Goal: Information Seeking & Learning: Stay updated

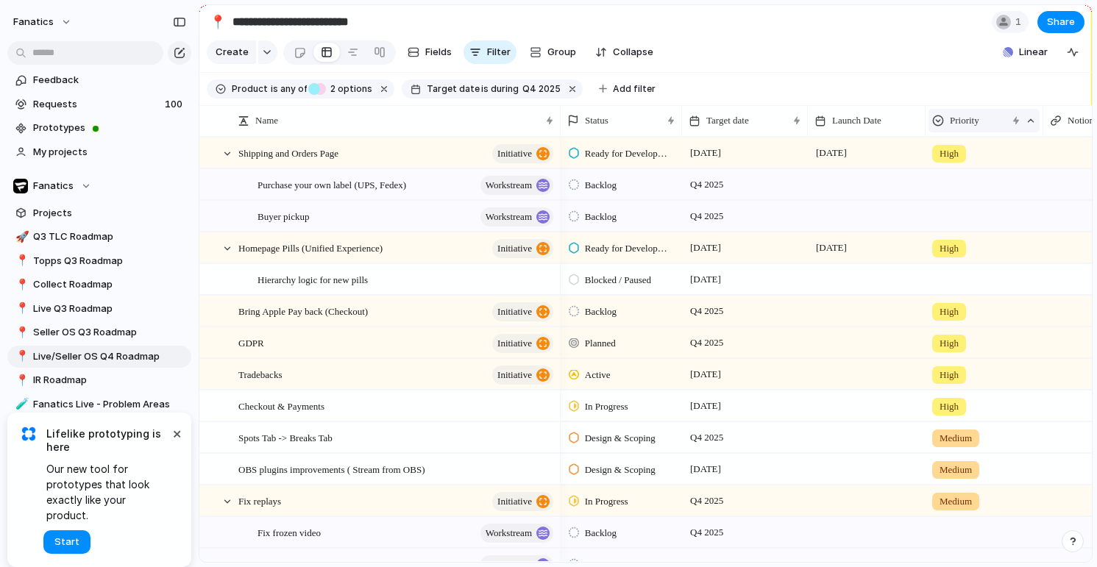
click at [979, 121] on span "Priority" at bounding box center [964, 120] width 29 height 15
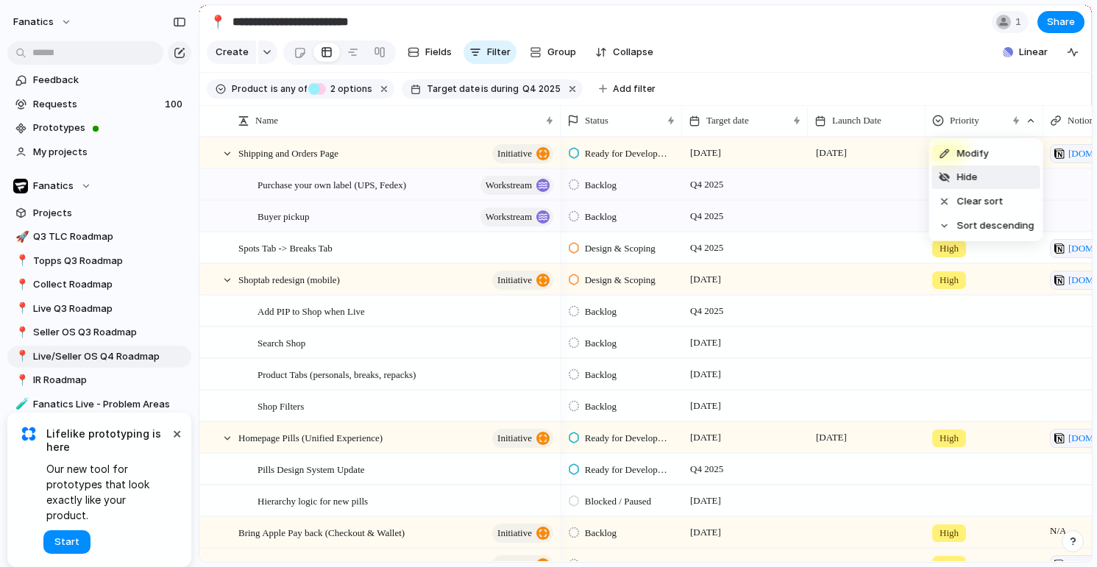
click at [972, 76] on div "Modify Hide Clear sort Sort descending" at bounding box center [548, 283] width 1097 height 567
click at [633, 44] on button "Collapse" at bounding box center [624, 52] width 70 height 24
